Goal: Find specific page/section: Find specific page/section

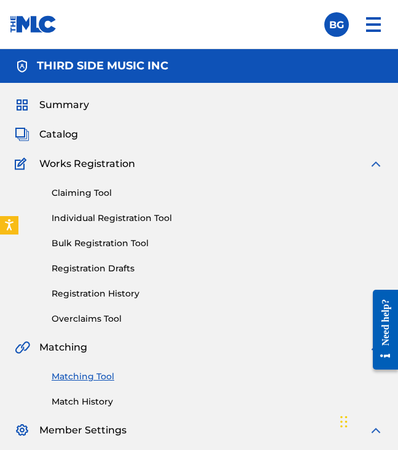
click at [60, 109] on span "Summary" at bounding box center [64, 105] width 50 height 15
click at [58, 106] on span "Summary" at bounding box center [64, 105] width 50 height 15
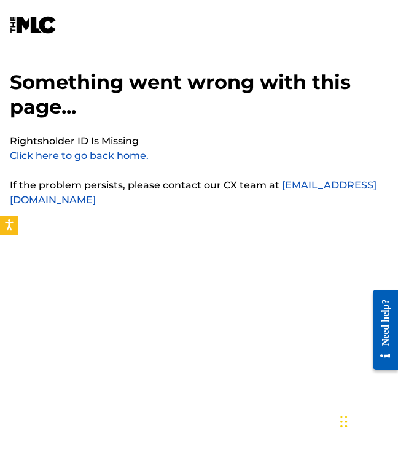
click at [92, 157] on link "Click here to go back home." at bounding box center [79, 156] width 139 height 12
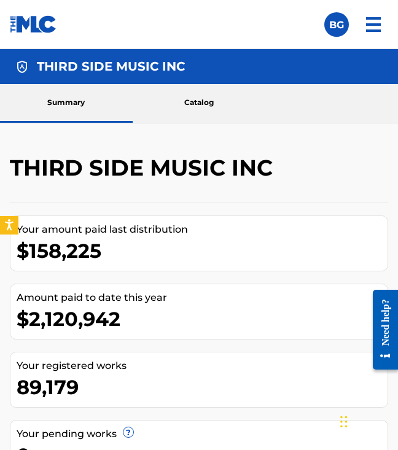
click at [195, 111] on link "Catalog" at bounding box center [199, 103] width 133 height 39
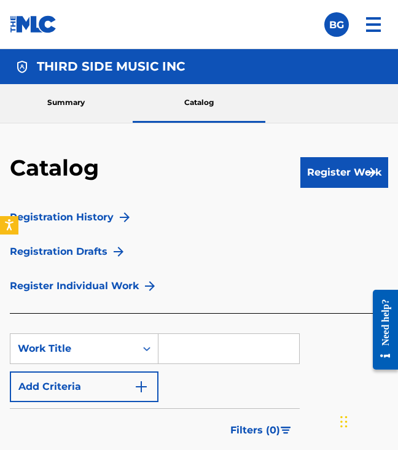
click at [79, 111] on link "Summary" at bounding box center [66, 103] width 133 height 39
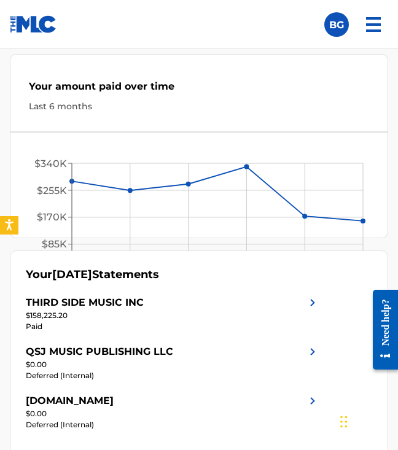
scroll to position [623, 0]
